Goal: Purchase product/service

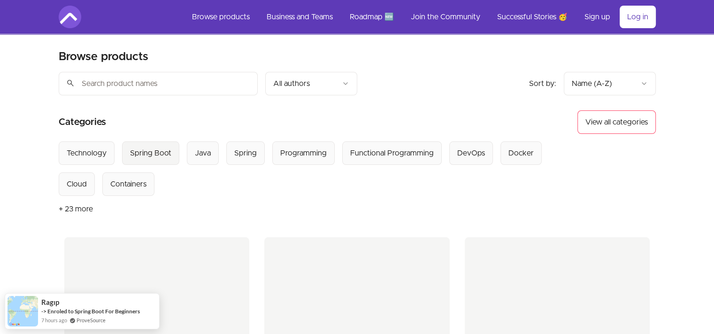
click at [146, 155] on div "Spring Boot" at bounding box center [150, 152] width 41 height 11
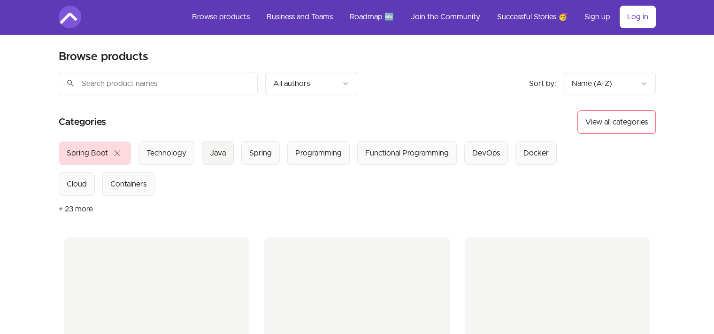
click at [213, 153] on div "Java" at bounding box center [218, 152] width 16 height 11
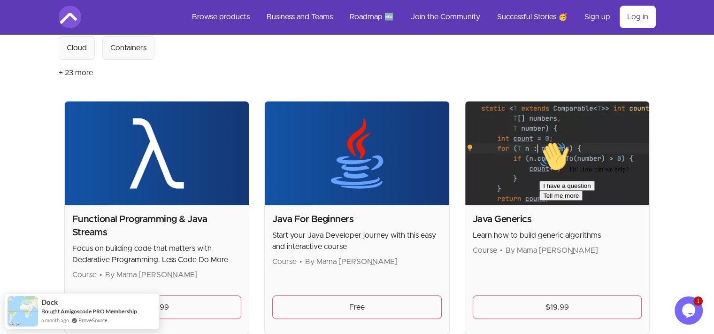
scroll to position [4, 0]
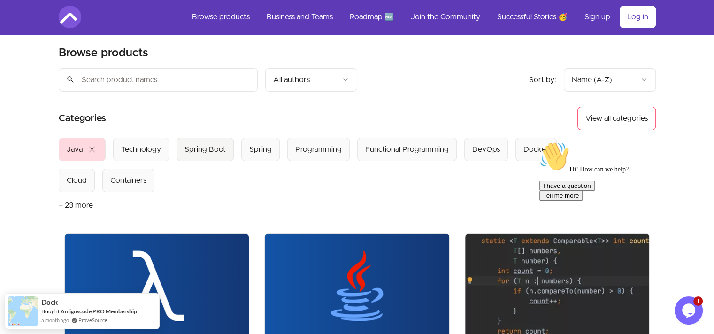
click at [204, 152] on div "Spring Boot" at bounding box center [204, 149] width 41 height 11
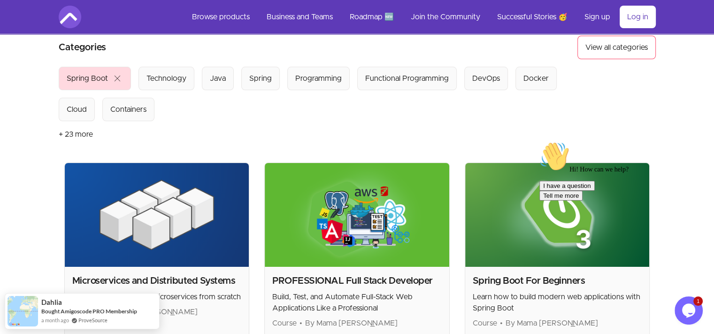
scroll to position [73, 0]
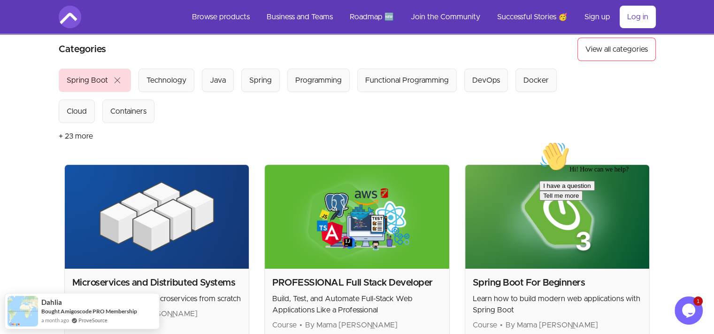
click at [356, 278] on h2 "PROFESSIONAL Full Stack Developer" at bounding box center [356, 282] width 169 height 13
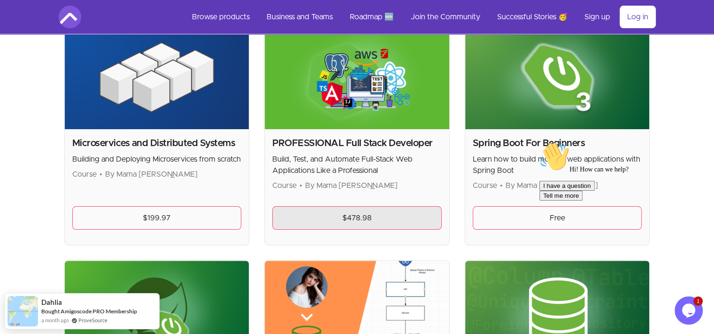
click at [360, 219] on link "$478.98" at bounding box center [356, 217] width 169 height 23
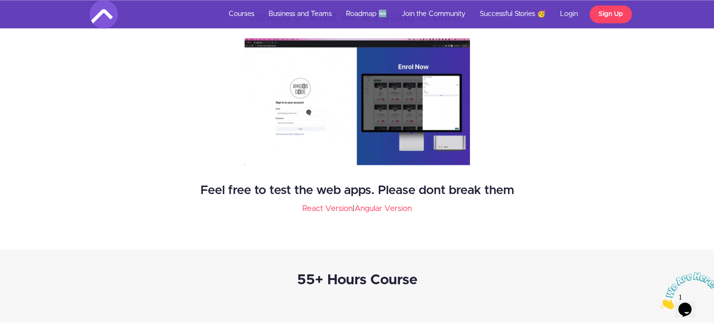
scroll to position [1533, 0]
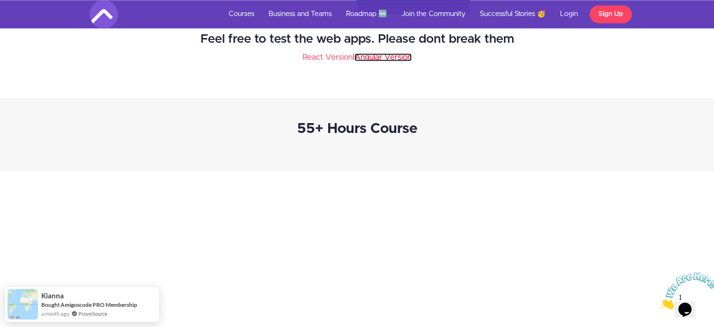
click at [382, 58] on link "Angular Version" at bounding box center [382, 57] width 57 height 8
click at [329, 58] on link "React Version" at bounding box center [327, 57] width 50 height 8
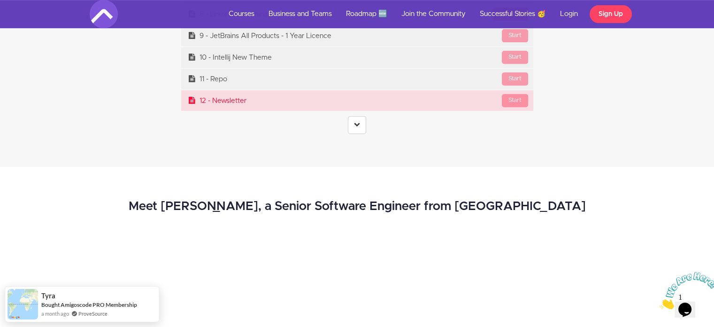
scroll to position [3953, 0]
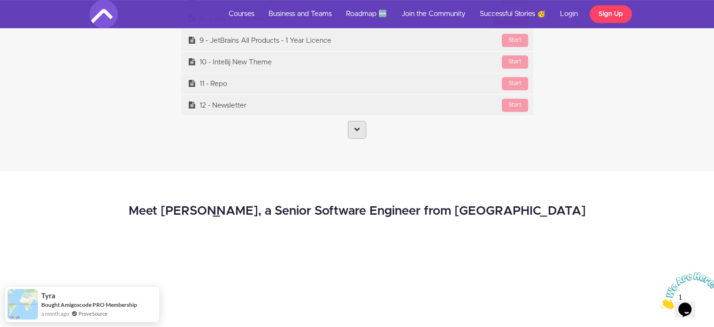
click at [360, 128] on link at bounding box center [357, 130] width 18 height 18
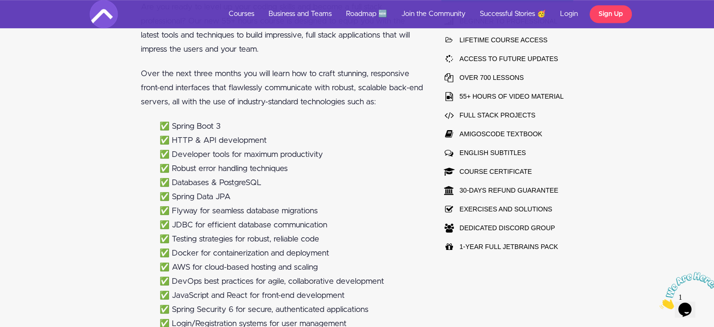
scroll to position [617, 0]
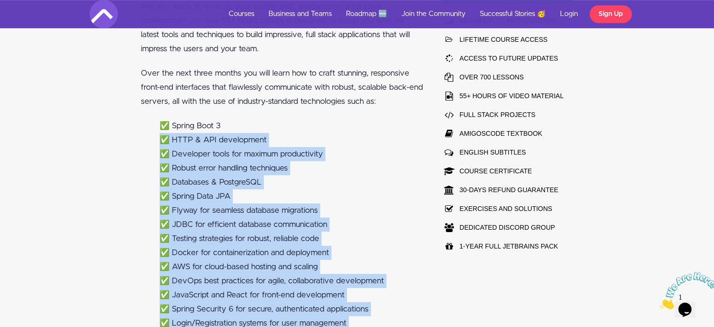
drag, startPoint x: 572, startPoint y: 243, endPoint x: 407, endPoint y: 122, distance: 204.9
click at [407, 122] on div "Hey [PERSON_NAME] 🙋🏽‍♂️ Are you ready to level up your coding skills and become…" at bounding box center [357, 170] width 450 height 432
click at [677, 144] on div "Hey [PERSON_NAME] 🙋🏽‍♂️ Are you ready to level up your coding skills and become…" at bounding box center [357, 170] width 714 height 432
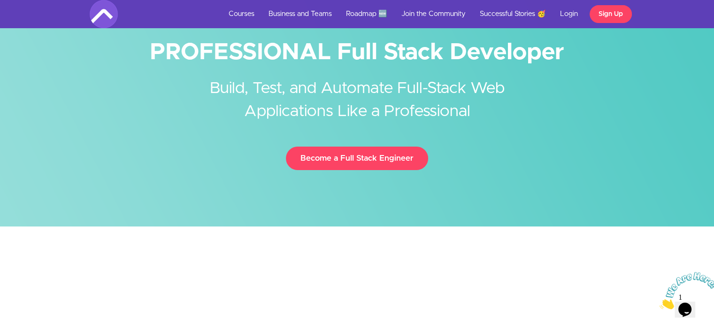
scroll to position [0, 0]
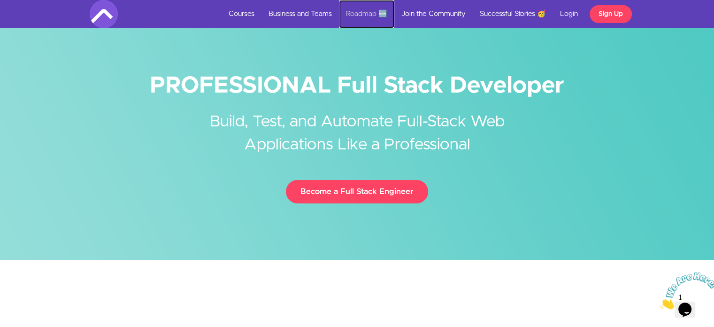
click at [368, 11] on link "Roadmap 🆕" at bounding box center [366, 14] width 55 height 28
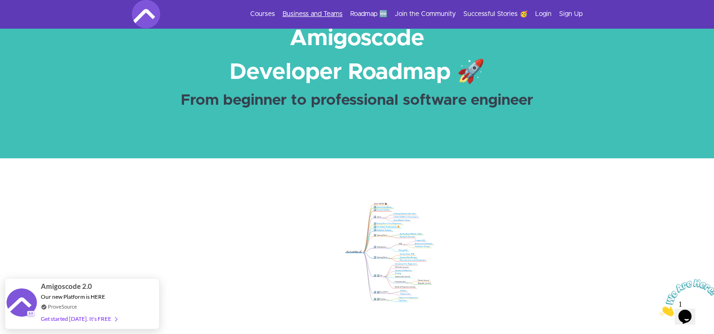
scroll to position [18, 0]
